Goal: Task Accomplishment & Management: Complete application form

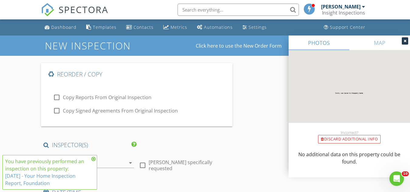
click at [92, 159] on icon at bounding box center [93, 158] width 4 height 5
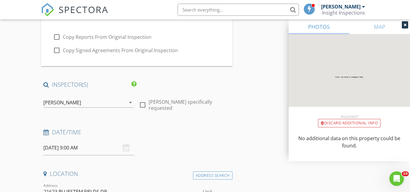
scroll to position [61, 0]
click at [58, 148] on input "08/29/2025 9:00 AM" at bounding box center [88, 147] width 91 height 15
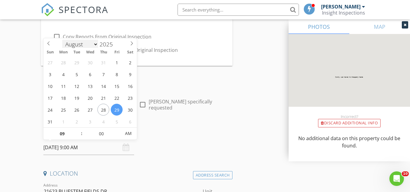
click at [94, 44] on select "January February March April May June July August September October November De…" at bounding box center [80, 44] width 36 height 9
select select "8"
click at [62, 39] on select "January February March April May June July August September October November De…" at bounding box center [80, 43] width 36 height 9
type input "[DATE] 9:00 AM"
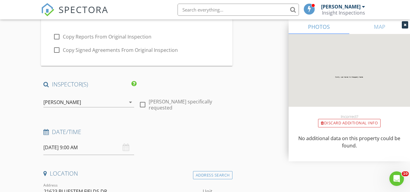
click at [212, 141] on div "Date/Time 09/15/2025 9:00 AM" at bounding box center [136, 141] width 191 height 27
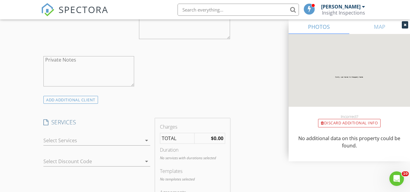
scroll to position [485, 0]
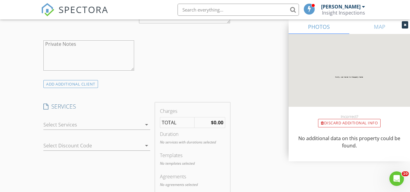
click at [102, 122] on div at bounding box center [92, 125] width 98 height 10
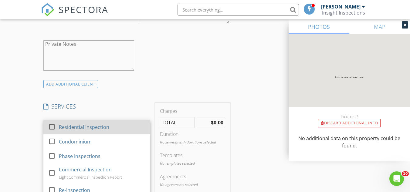
click at [86, 127] on div "Residential Inspection" at bounding box center [84, 126] width 50 height 7
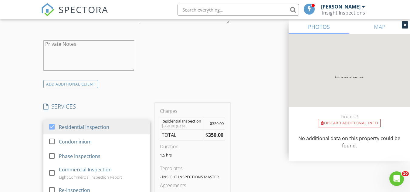
click at [235, 101] on div "Reorder / Copy check_box_outline_blank Copy Reports From Original Inspection ch…" at bounding box center [205, 116] width 328 height 1076
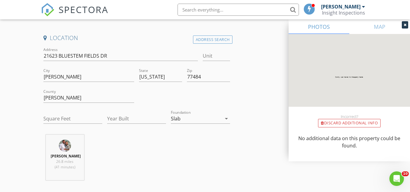
scroll to position [212, 0]
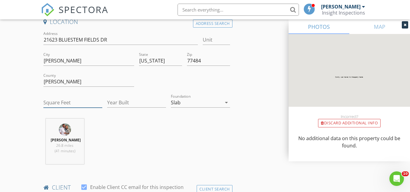
click at [82, 105] on input "Square Feet" at bounding box center [72, 103] width 59 height 10
type input "2800"
click at [115, 101] on input "Year Built" at bounding box center [136, 103] width 59 height 10
type input "2025"
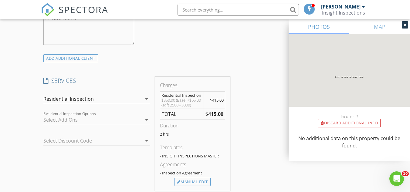
scroll to position [515, 0]
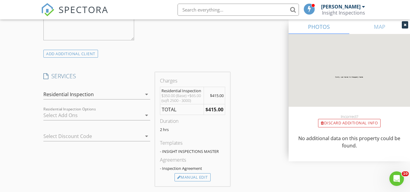
click at [245, 120] on div "Reorder / Copy check_box_outline_blank Copy Reports From Original Inspection ch…" at bounding box center [205, 88] width 328 height 1081
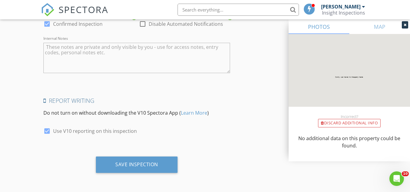
scroll to position [972, 0]
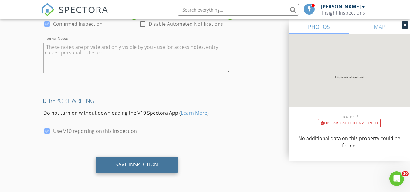
click at [164, 166] on div "Save Inspection" at bounding box center [137, 164] width 82 height 16
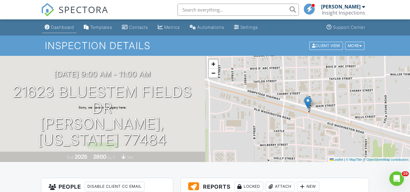
click at [67, 27] on div "Dashboard" at bounding box center [62, 27] width 23 height 5
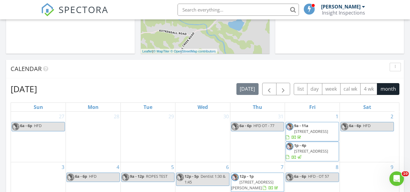
scroll to position [201, 0]
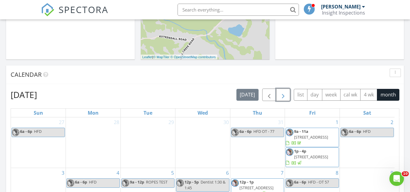
click at [279, 94] on span "button" at bounding box center [282, 94] width 7 height 7
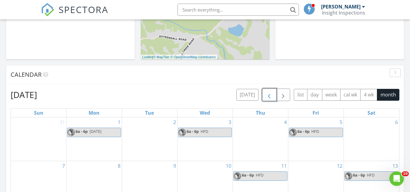
click at [273, 97] on button "button" at bounding box center [269, 95] width 14 height 12
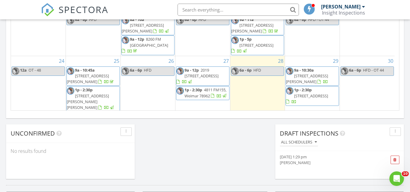
scroll to position [31, 0]
